Goal: Transaction & Acquisition: Purchase product/service

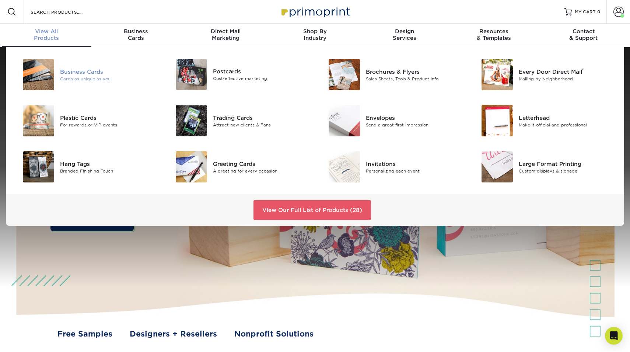
click at [97, 70] on div "Business Cards" at bounding box center [108, 71] width 97 height 8
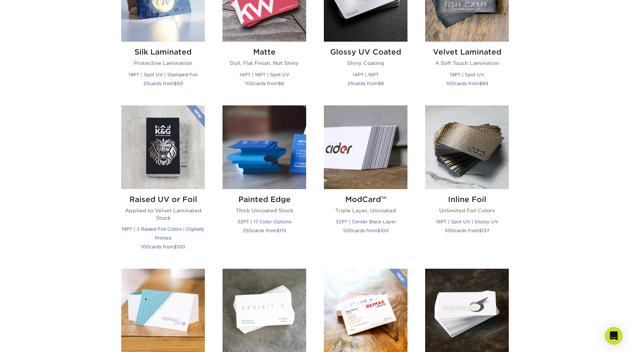
scroll to position [342, 0]
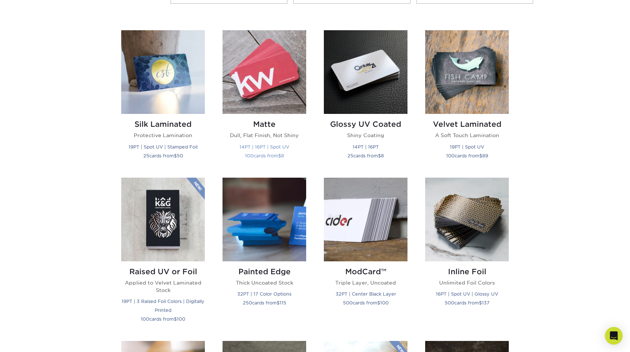
click at [244, 90] on img at bounding box center [265, 72] width 84 height 84
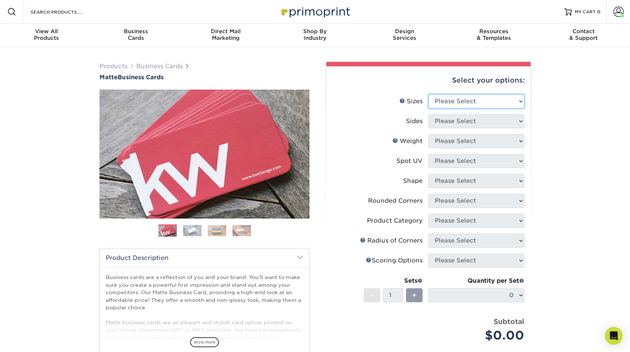
select select "2.00x3.50"
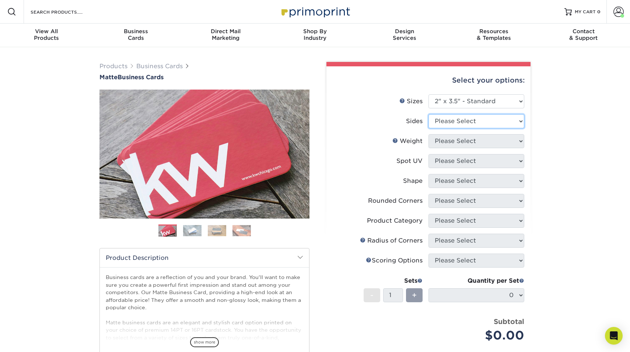
select select "13abbda7-1d64-4f25-8bb2-c179b224825d"
select select "16PT"
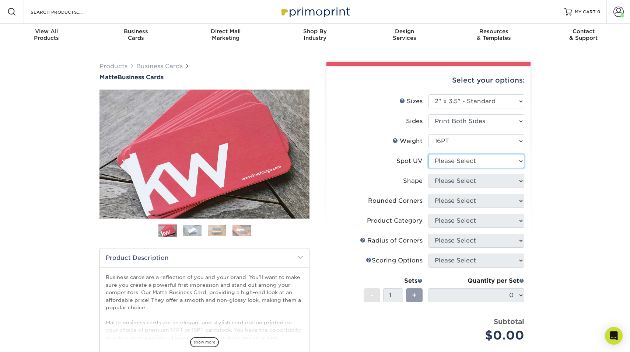
select select "0"
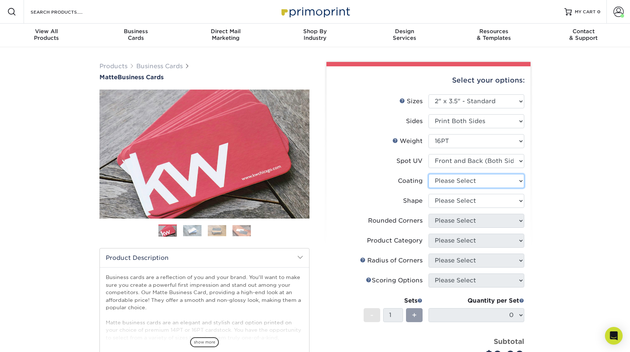
select select "121bb7b5-3b4d-429f-bd8d-bbf80e953313"
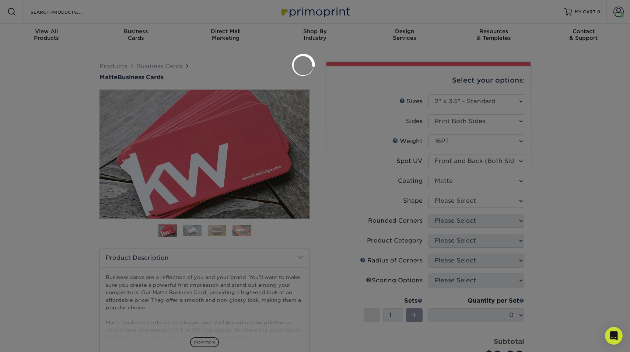
click at [465, 203] on div at bounding box center [315, 176] width 630 height 352
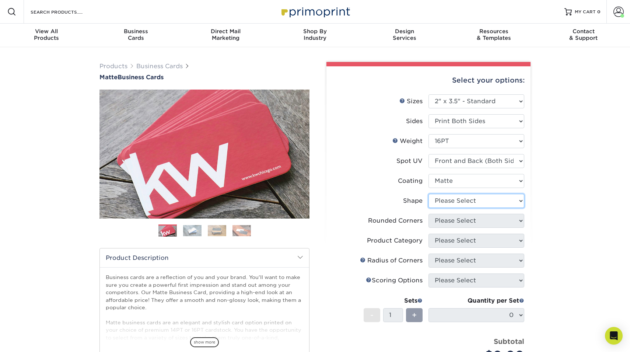
select select "standard"
select select "0"
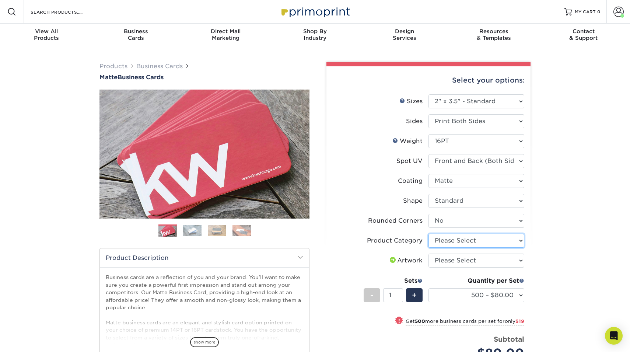
select select "3b5148f1-0588-4f88-a218-97bcfdce65c1"
select select "upload"
click at [566, 164] on div "Products Business Cards Matte Business Cards Previous Next 100 $ 8" at bounding box center [315, 262] width 630 height 431
